Goal: Information Seeking & Learning: Find contact information

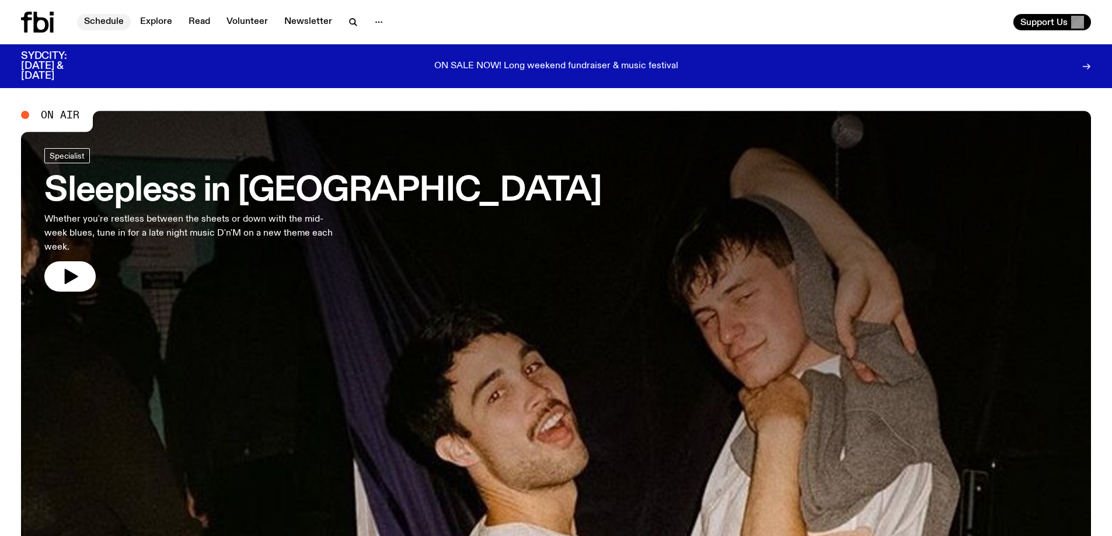
click at [107, 21] on link "Schedule" at bounding box center [104, 22] width 54 height 16
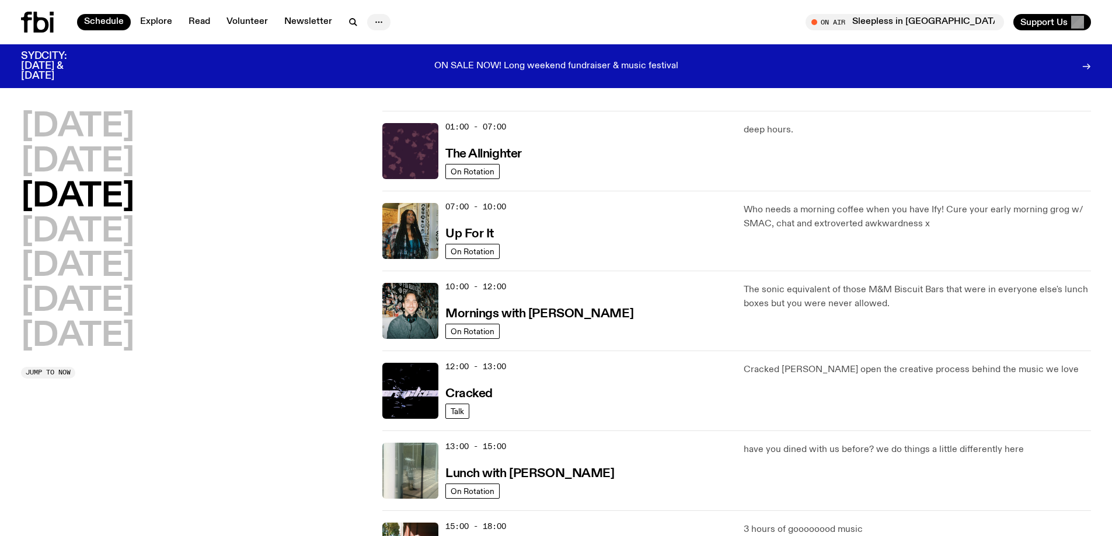
click at [375, 29] on button "button" at bounding box center [378, 22] width 23 height 16
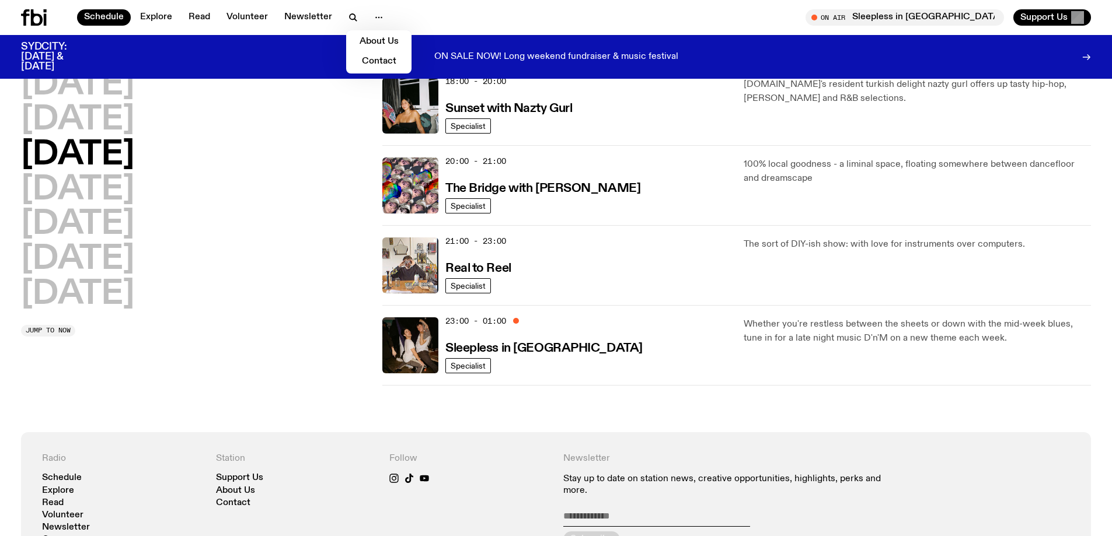
scroll to position [519, 0]
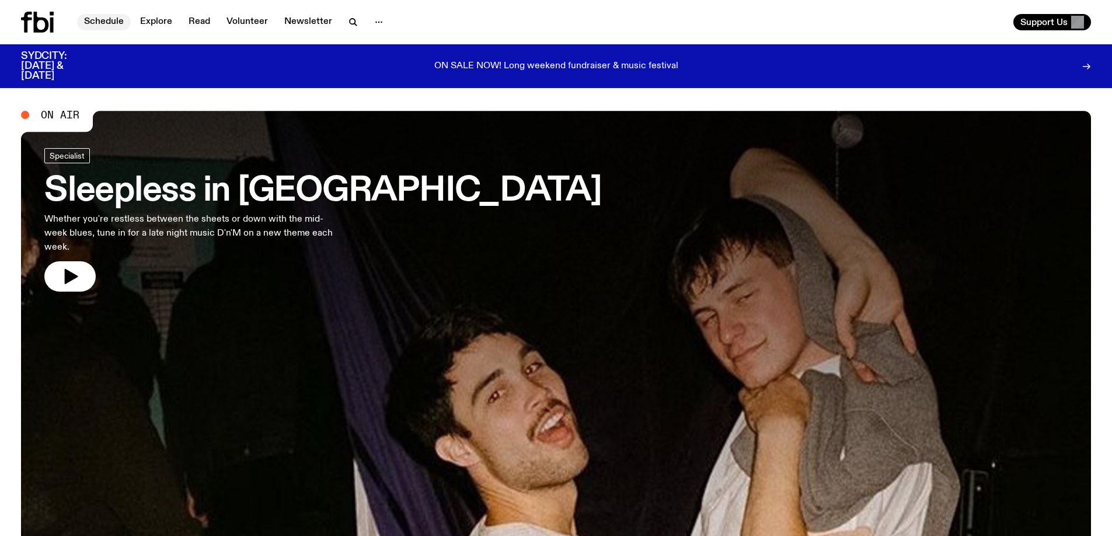
click at [99, 24] on link "Schedule" at bounding box center [104, 22] width 54 height 16
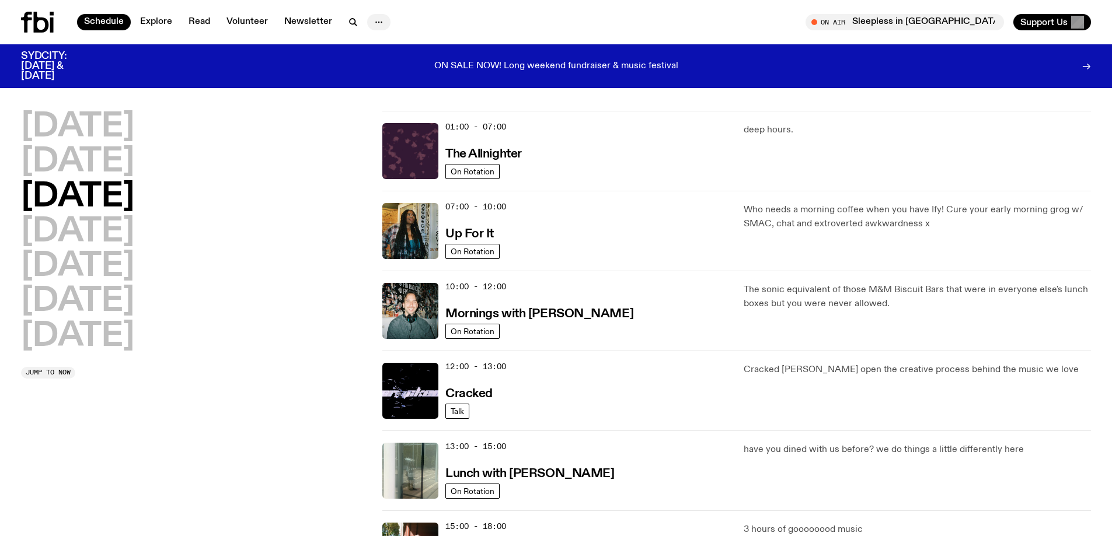
click at [373, 28] on icon "button" at bounding box center [379, 22] width 14 height 14
click at [383, 62] on link "Contact" at bounding box center [379, 66] width 58 height 16
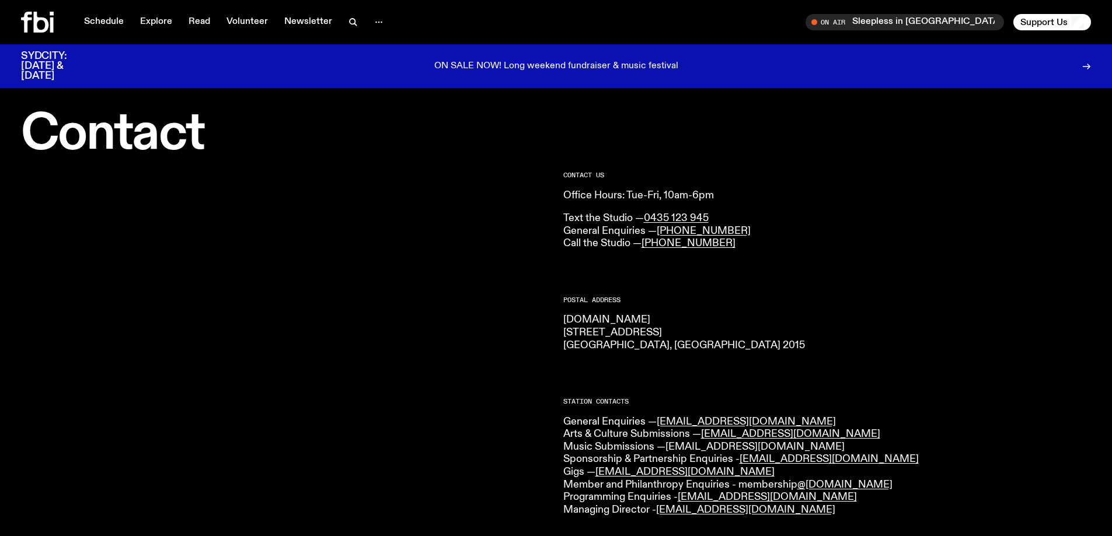
click at [726, 443] on link "music@fbiradio.com" at bounding box center [754, 447] width 179 height 11
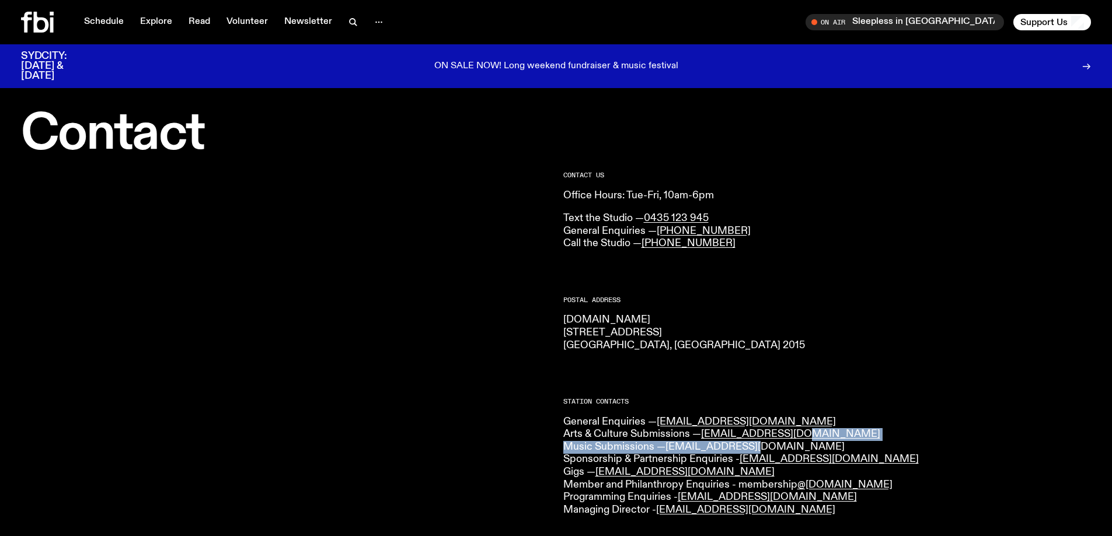
drag, startPoint x: 785, startPoint y: 440, endPoint x: 750, endPoint y: 447, distance: 35.1
click at [747, 449] on p "General Enquiries — info@fbiradio.com Arts & Culture Submissions — culture@fbir…" at bounding box center [827, 466] width 528 height 101
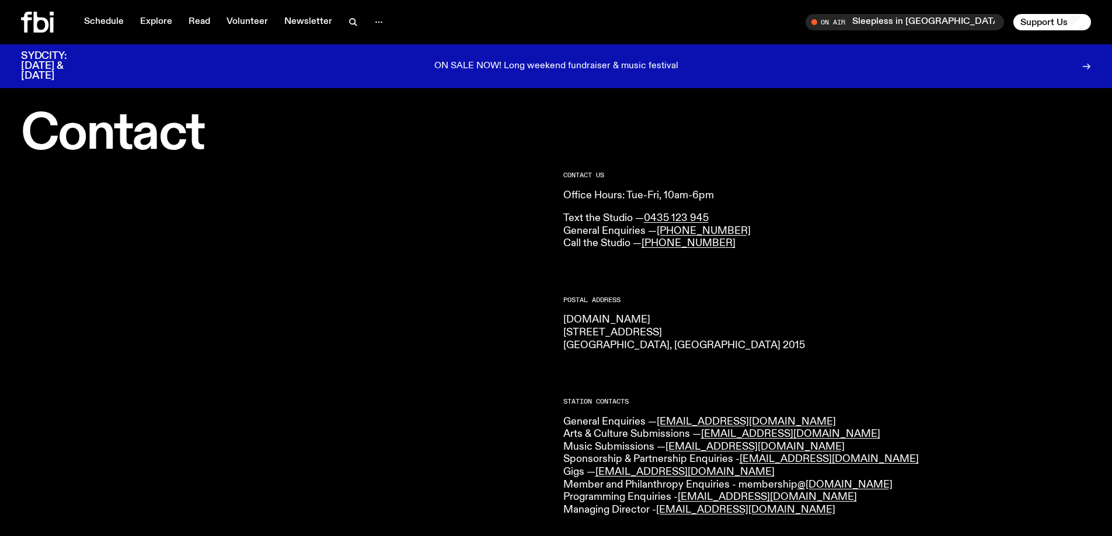
click at [775, 444] on p "General Enquiries — info@fbiradio.com Arts & Culture Submissions — culture@fbir…" at bounding box center [827, 466] width 528 height 101
drag, startPoint x: 764, startPoint y: 448, endPoint x: 668, endPoint y: 450, distance: 96.9
click at [668, 450] on p "General Enquiries — info@fbiradio.com Arts & Culture Submissions — culture@fbir…" at bounding box center [827, 466] width 528 height 101
copy link "music@fbiradio.com"
